Goal: Task Accomplishment & Management: Manage account settings

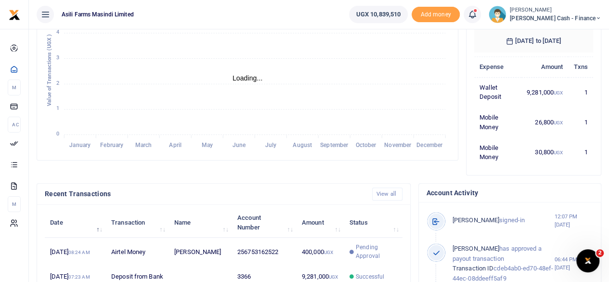
scroll to position [241, 0]
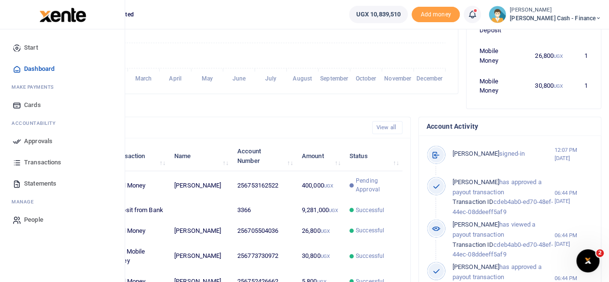
click at [30, 141] on span "Approvals" at bounding box center [38, 141] width 28 height 10
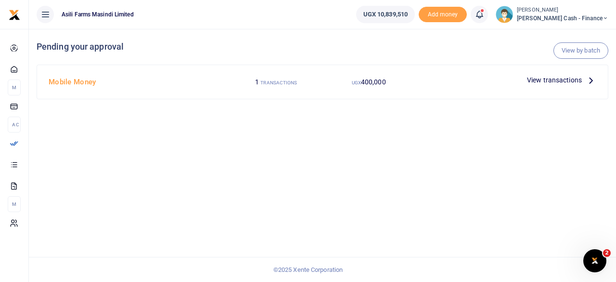
click at [582, 79] on p "View transactions" at bounding box center [561, 80] width 69 height 11
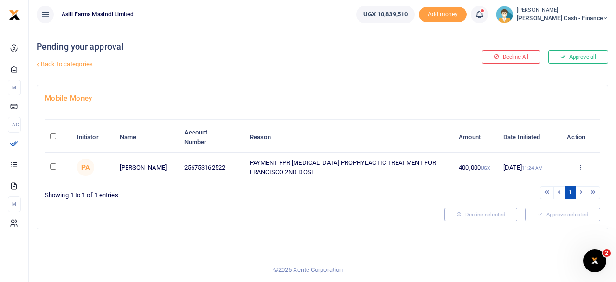
click at [54, 134] on input "\a \a : activate to sort column descending" at bounding box center [53, 136] width 6 height 6
checkbox input "true"
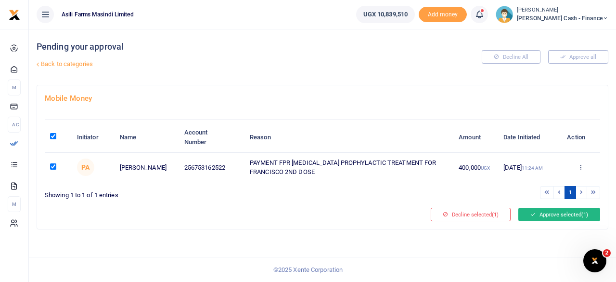
click at [541, 212] on button "Approve selected (1)" at bounding box center [559, 213] width 82 height 13
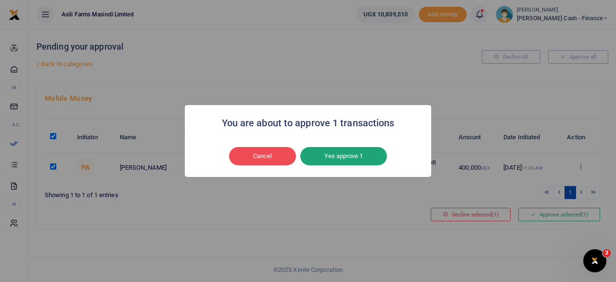
click at [326, 149] on button "Yes approve 1" at bounding box center [343, 156] width 87 height 18
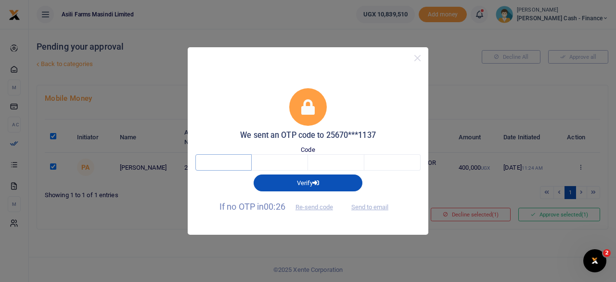
click at [232, 170] on input "text" at bounding box center [223, 162] width 56 height 16
type input "4"
type input "1"
type input "9"
type input "1"
